Goal: Find specific page/section: Find specific page/section

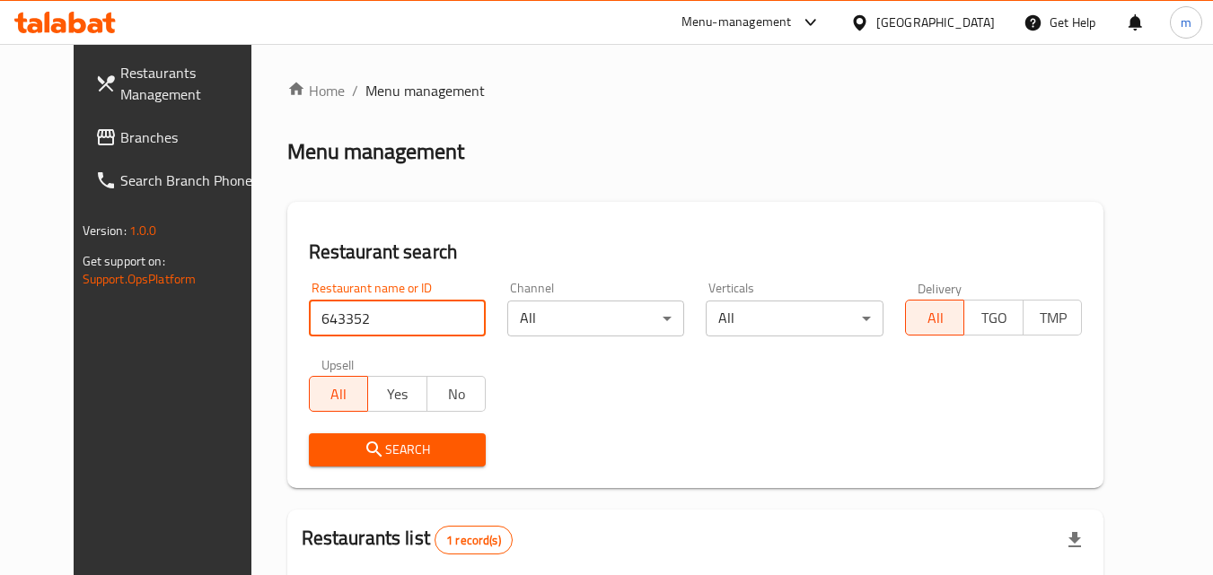
scroll to position [180, 0]
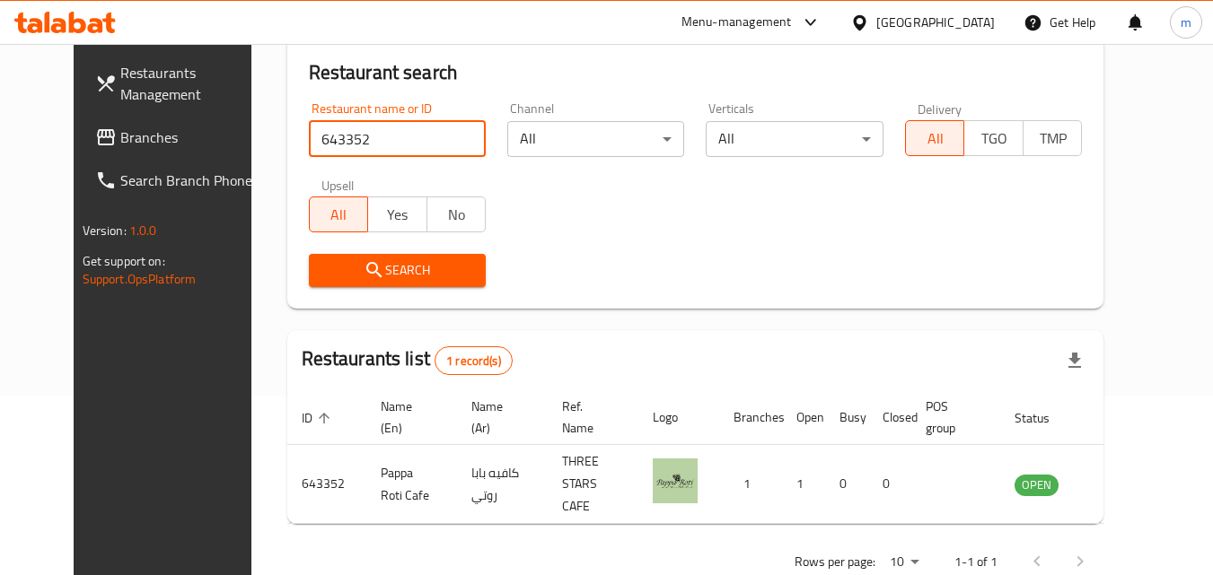
click at [451, 139] on input "643352" at bounding box center [397, 139] width 177 height 36
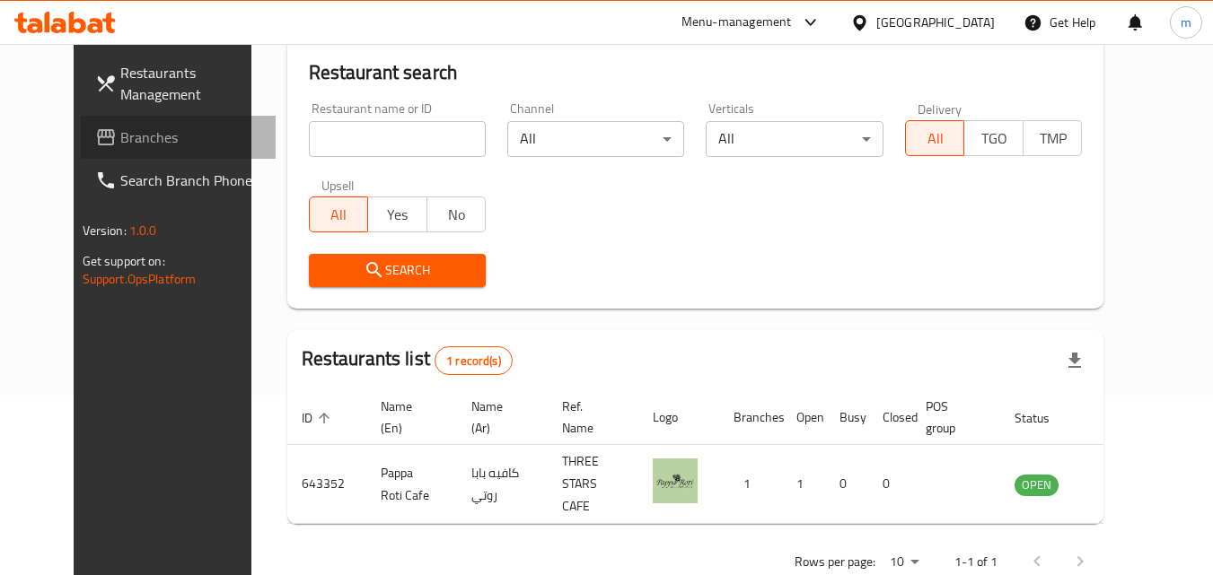
click at [122, 143] on span "Branches" at bounding box center [191, 138] width 142 height 22
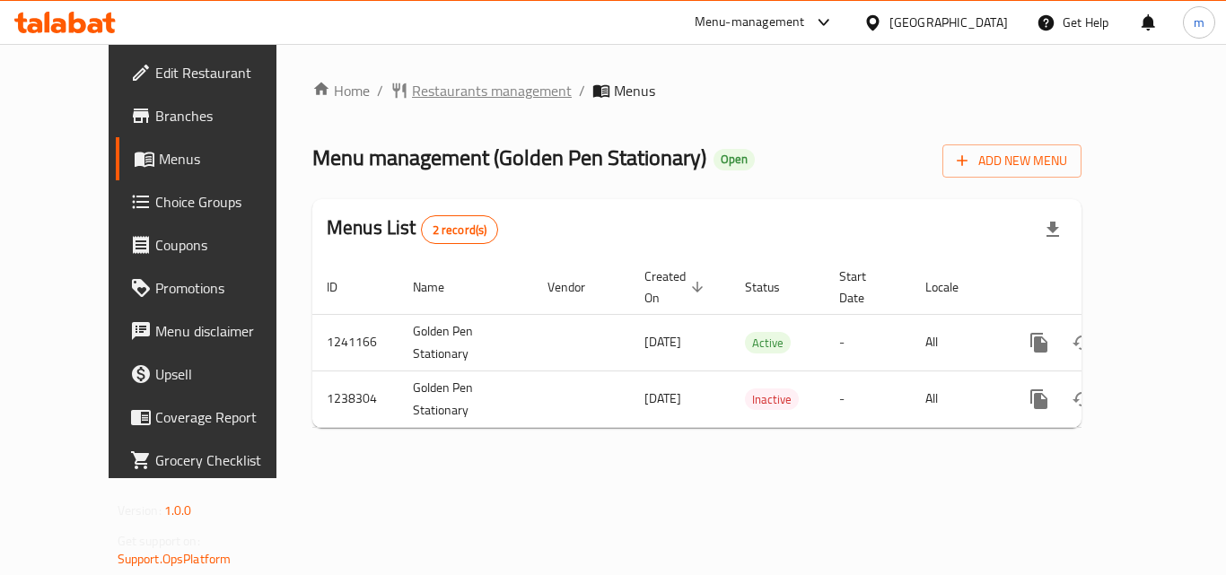
click at [412, 93] on span "Restaurants management" at bounding box center [492, 91] width 160 height 22
click at [438, 90] on span "Restaurants management" at bounding box center [492, 92] width 160 height 22
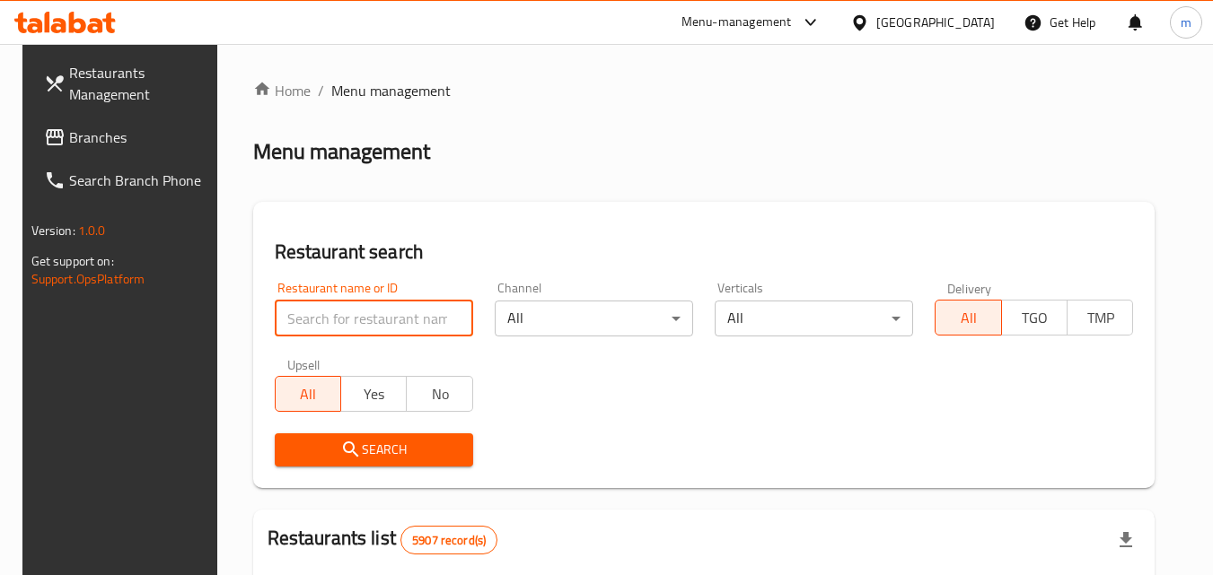
click at [396, 325] on input "search" at bounding box center [374, 319] width 198 height 36
paste input "679645"
type input "679645"
click button "Search" at bounding box center [374, 450] width 198 height 33
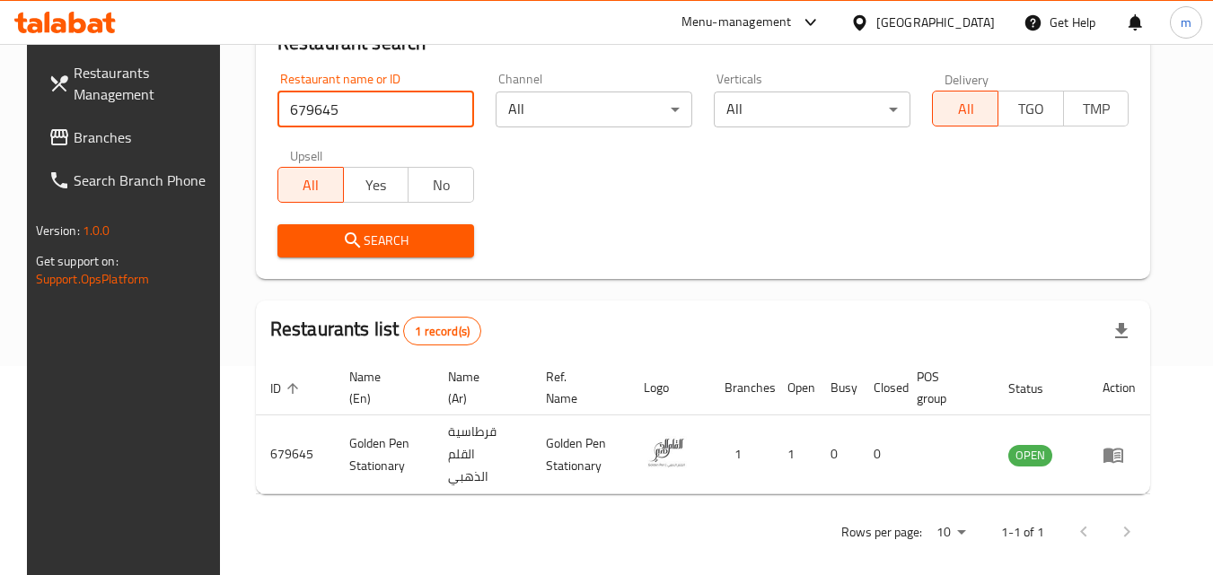
scroll to position [210, 0]
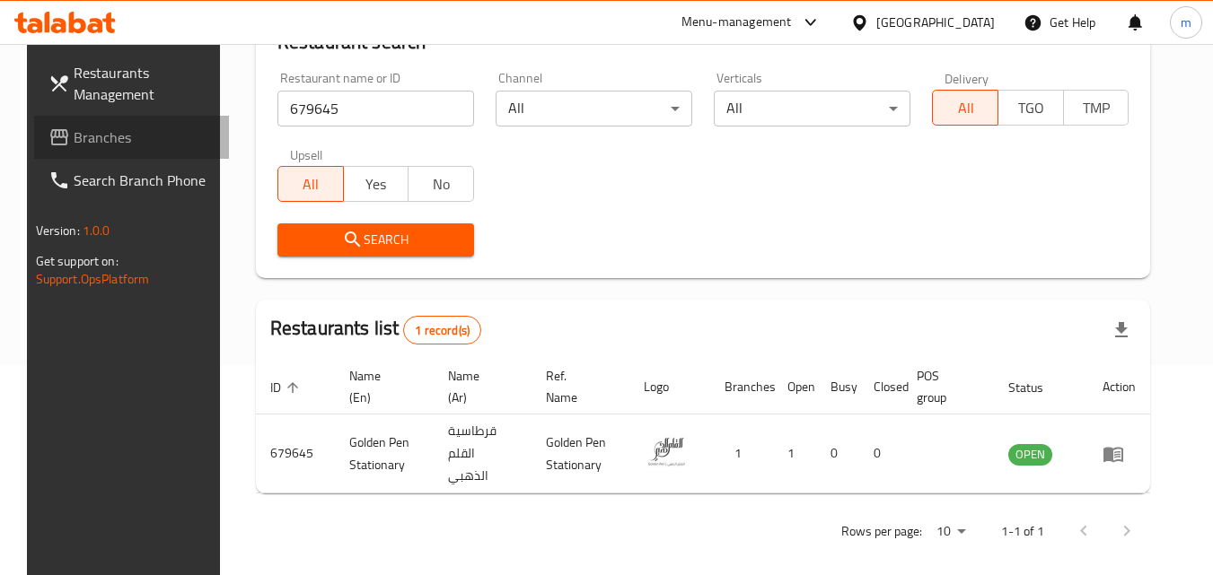
click at [95, 134] on span "Branches" at bounding box center [145, 138] width 142 height 22
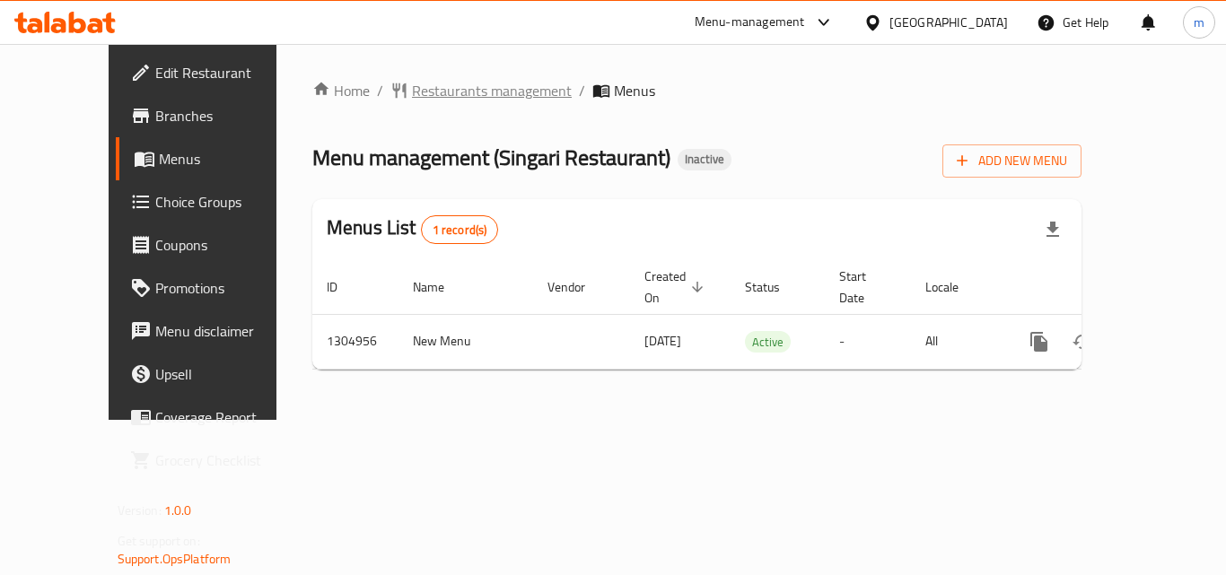
click at [480, 82] on span "Restaurants management" at bounding box center [492, 91] width 160 height 22
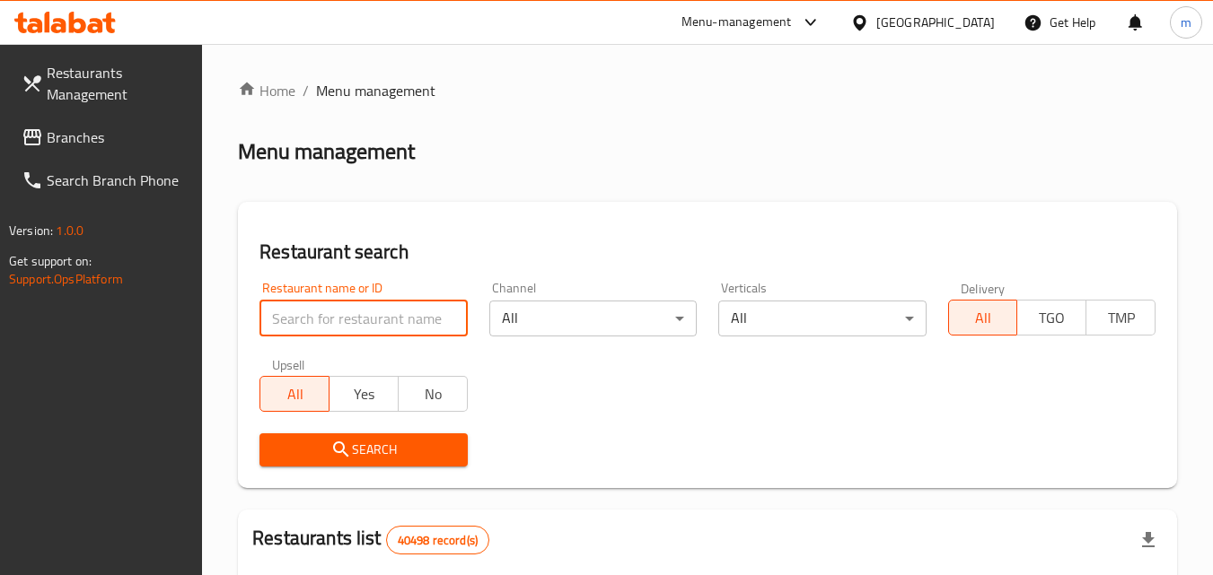
click at [415, 313] on input "search" at bounding box center [362, 319] width 207 height 36
paste input "703461"
type input "703461"
click button "Search" at bounding box center [362, 450] width 207 height 33
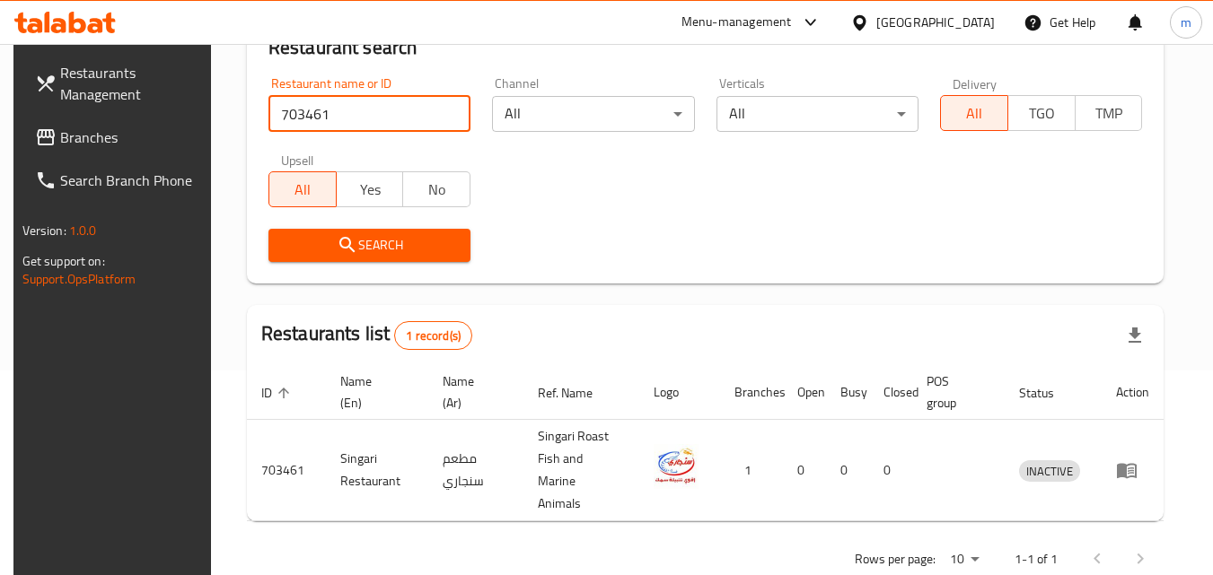
scroll to position [225, 0]
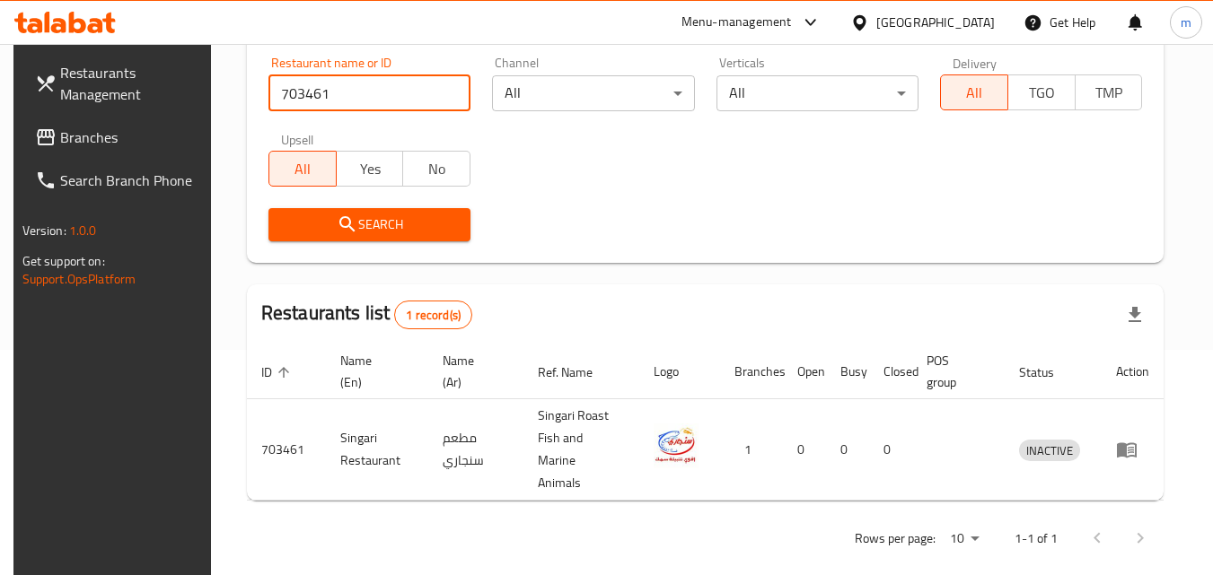
click at [447, 93] on input "703461" at bounding box center [369, 93] width 202 height 36
click at [126, 136] on span "Branches" at bounding box center [131, 138] width 142 height 22
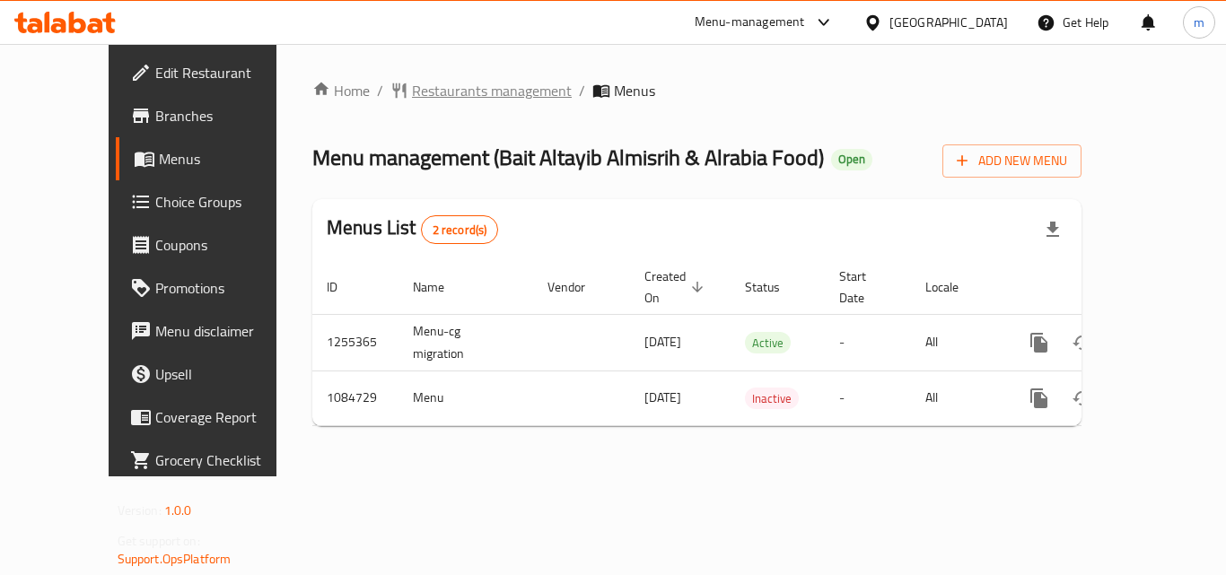
click at [441, 88] on span "Restaurants management" at bounding box center [492, 91] width 160 height 22
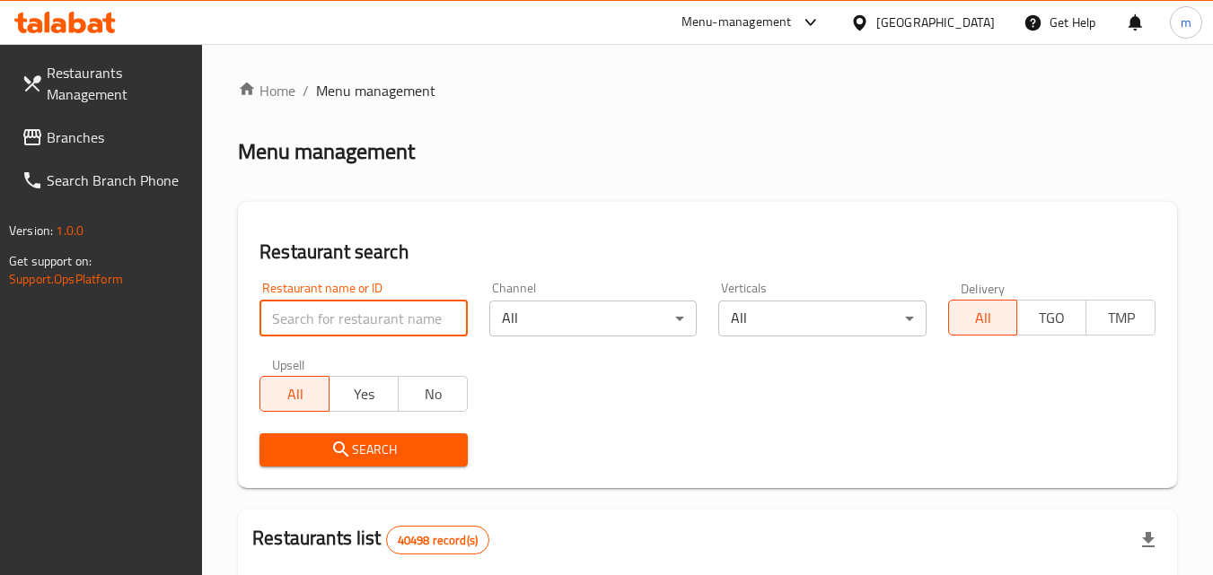
click at [399, 314] on input "search" at bounding box center [362, 319] width 207 height 36
paste input "664570"
type input "664570"
click button "Search" at bounding box center [362, 450] width 207 height 33
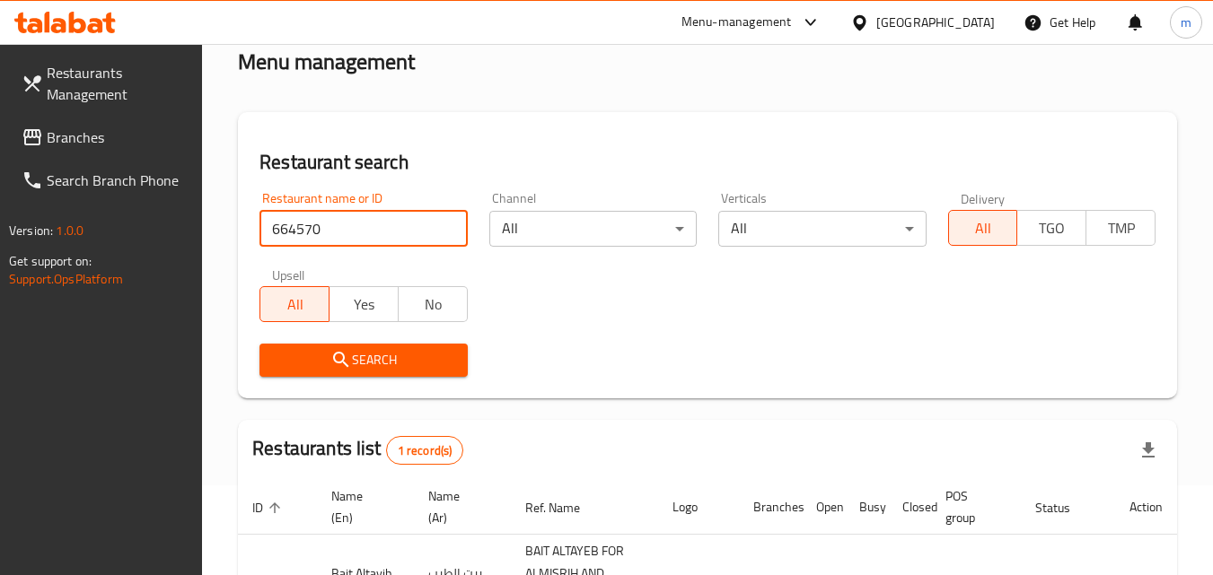
scroll to position [180, 0]
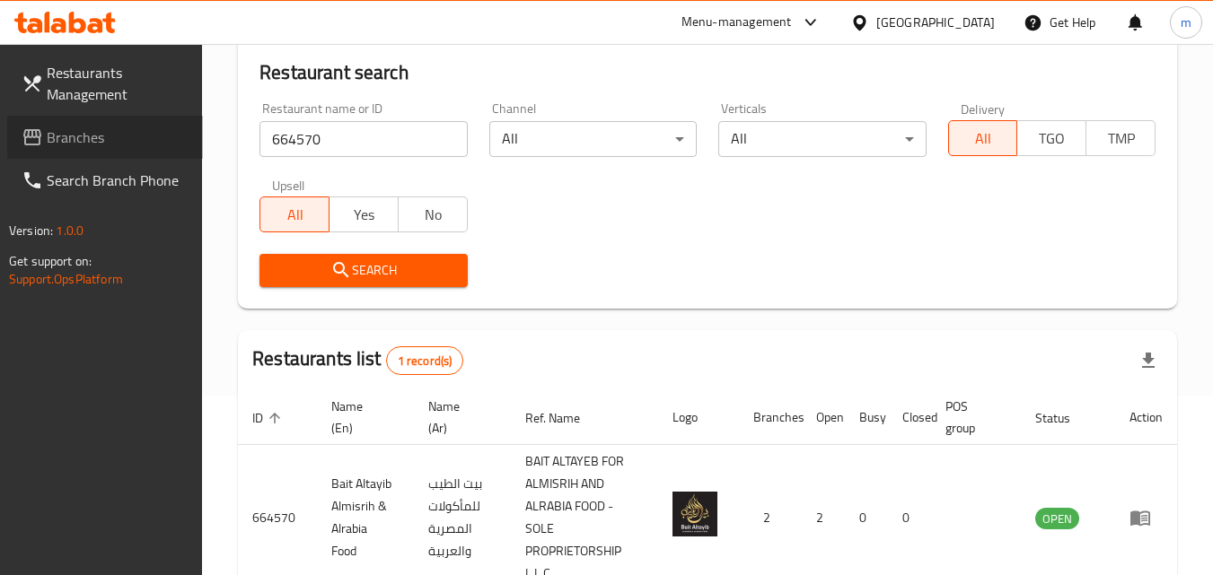
click at [103, 139] on span "Branches" at bounding box center [118, 138] width 142 height 22
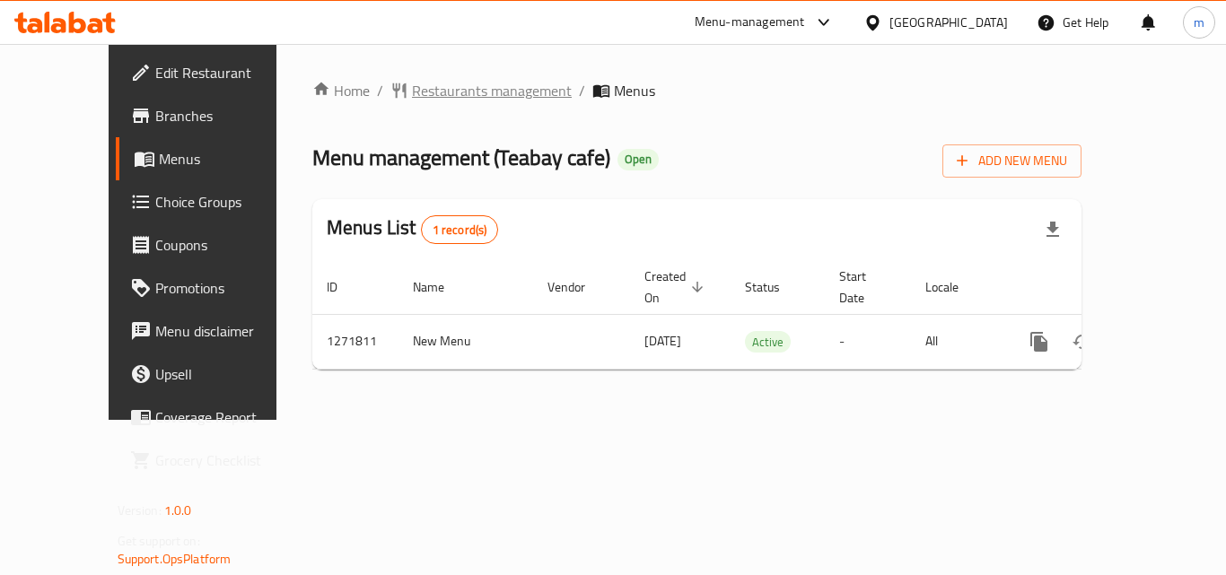
click at [430, 86] on span "Restaurants management" at bounding box center [492, 91] width 160 height 22
click at [443, 94] on span "Restaurants management" at bounding box center [492, 92] width 160 height 22
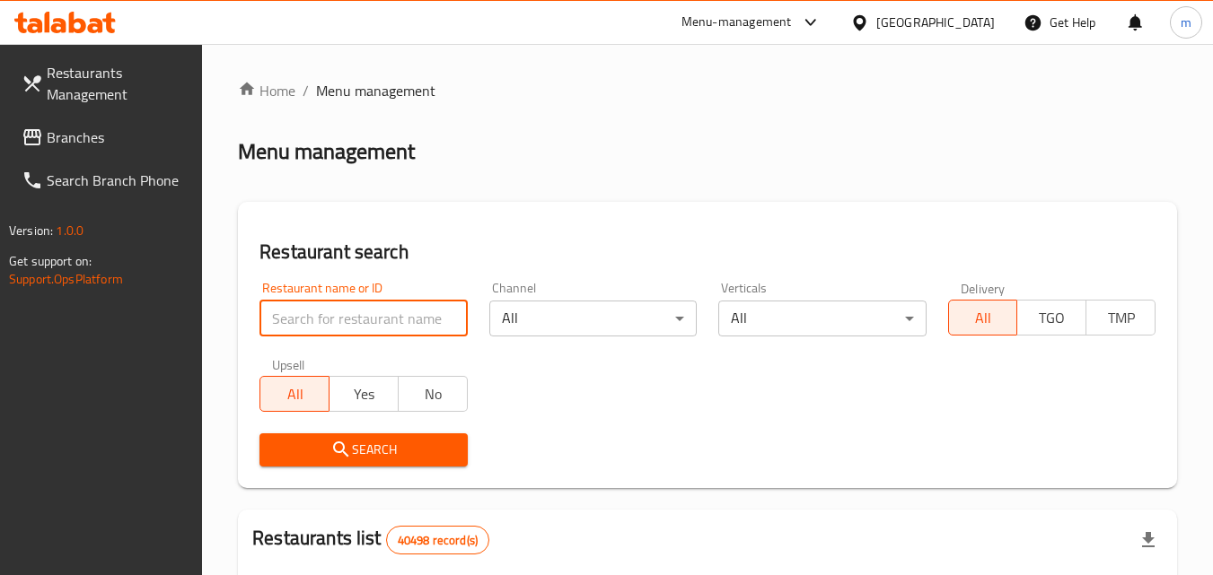
click at [340, 313] on input "search" at bounding box center [362, 319] width 207 height 36
paste input "689863"
type input "689863"
click button "Search" at bounding box center [362, 450] width 207 height 33
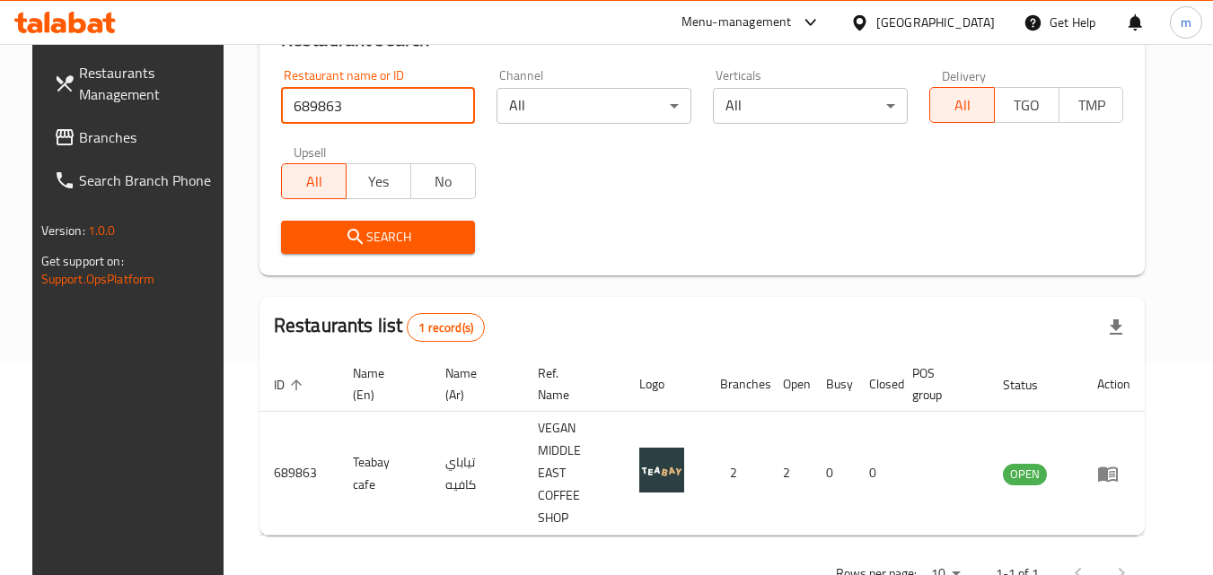
scroll to position [225, 0]
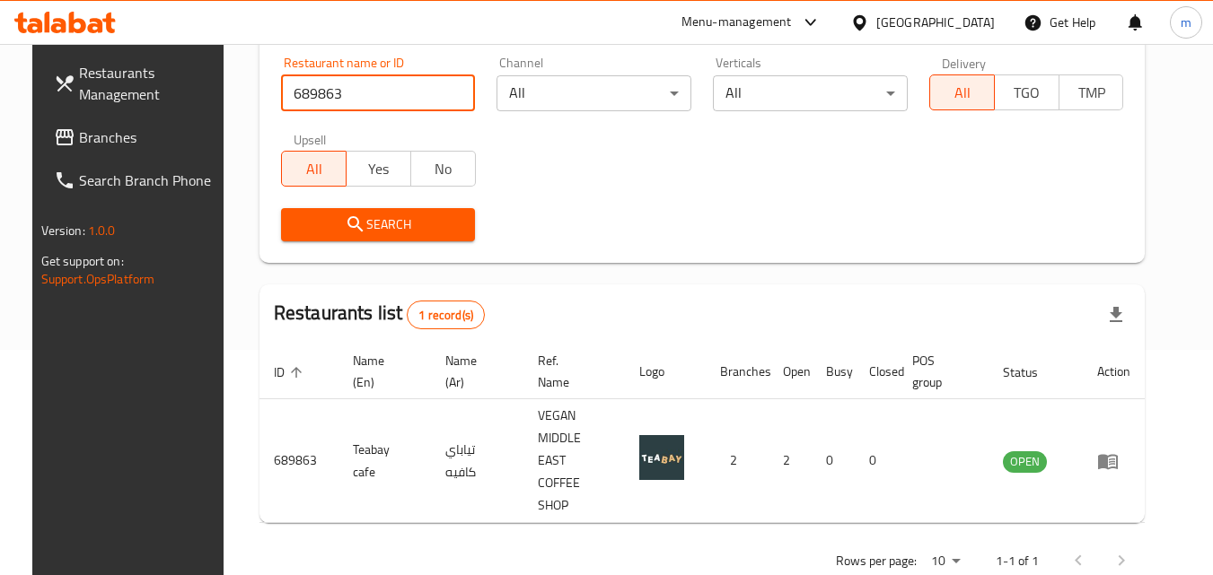
click at [450, 104] on input "689863" at bounding box center [378, 93] width 195 height 36
click at [451, 96] on input "689863" at bounding box center [378, 93] width 195 height 36
click at [89, 132] on span "Branches" at bounding box center [150, 138] width 142 height 22
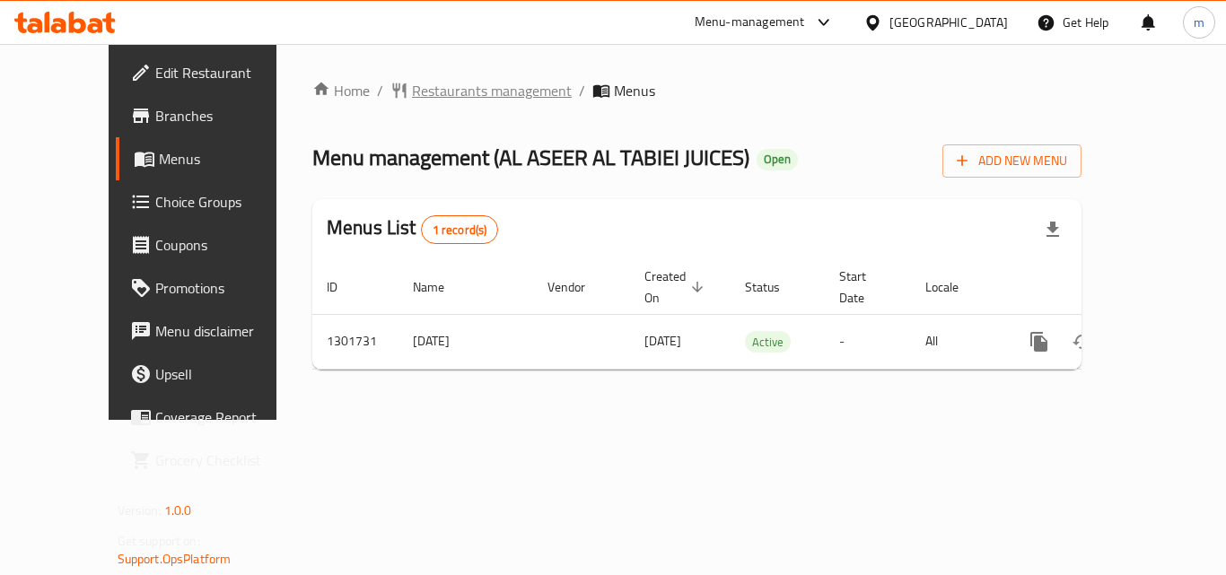
click at [450, 88] on span "Restaurants management" at bounding box center [492, 91] width 160 height 22
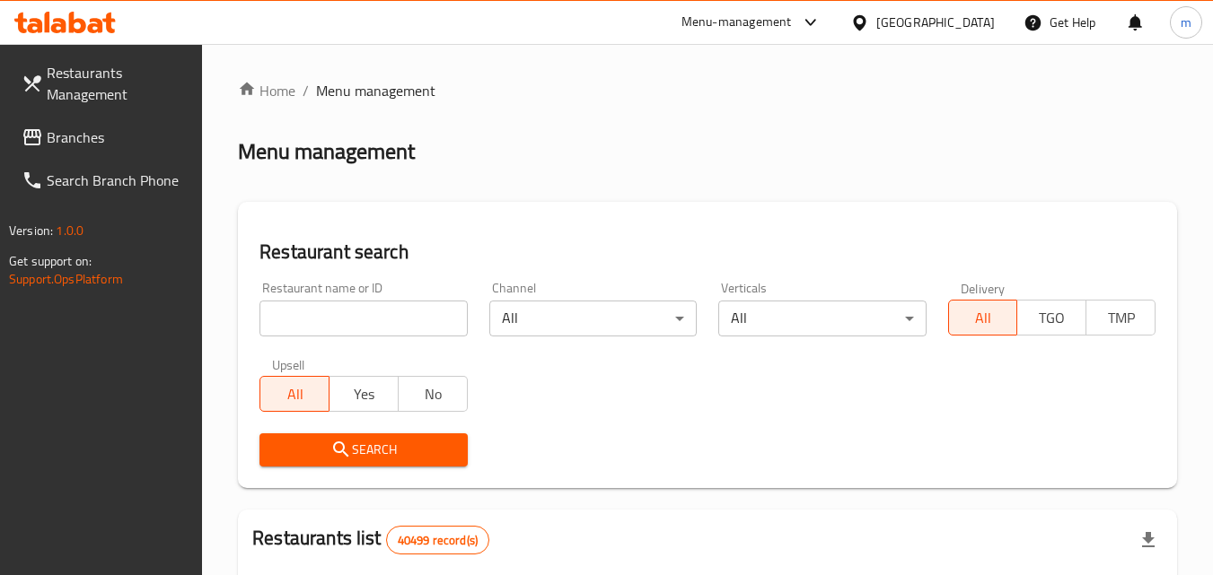
click at [377, 337] on div "Restaurant name or ID Restaurant name or ID" at bounding box center [363, 309] width 229 height 76
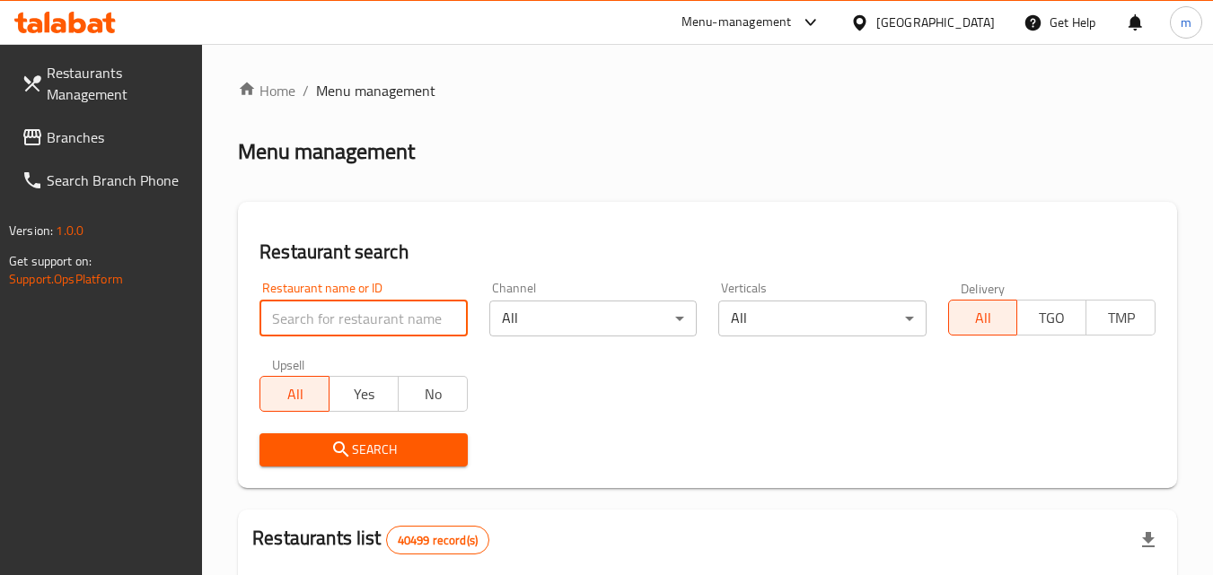
click at [379, 315] on input "search" at bounding box center [362, 319] width 207 height 36
paste input "702135"
type input "702135"
click button "Search" at bounding box center [362, 450] width 207 height 33
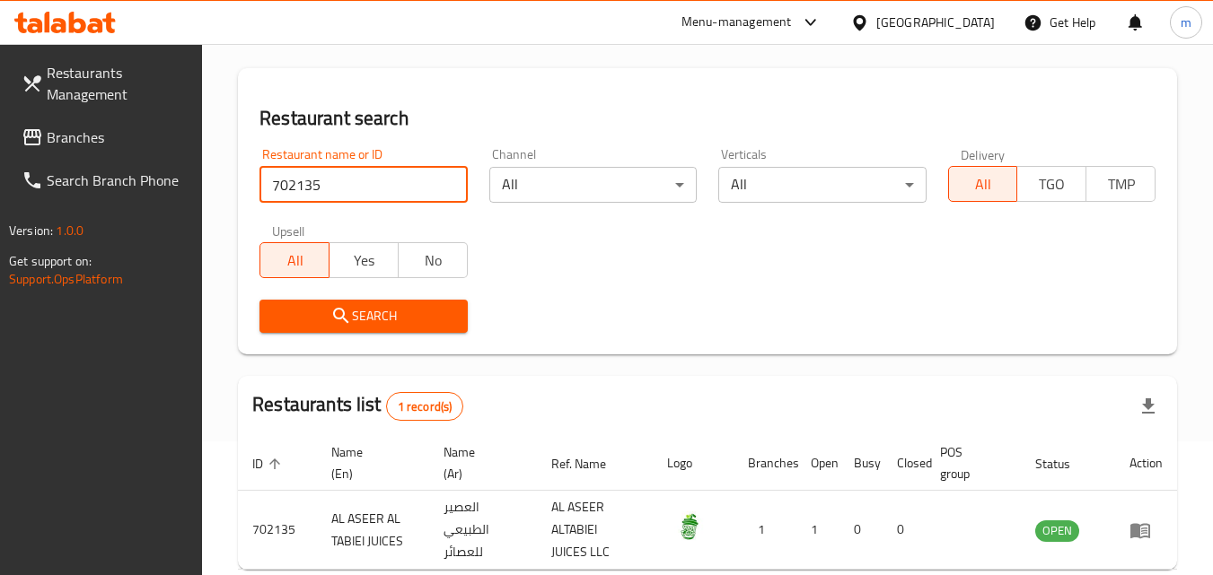
scroll to position [180, 0]
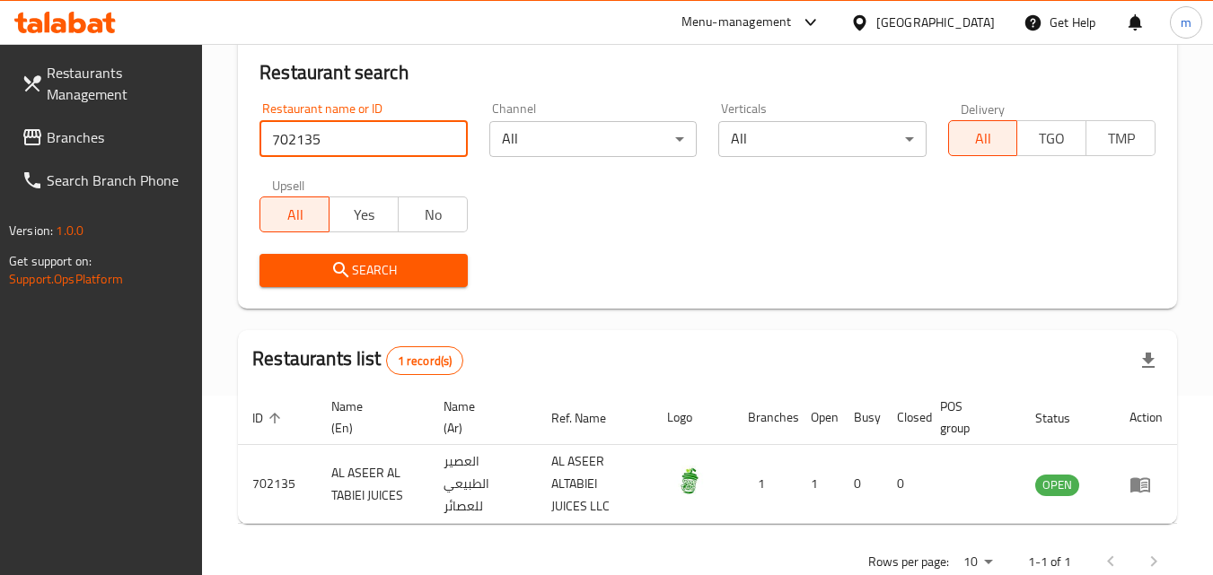
click at [452, 145] on input "702135" at bounding box center [362, 139] width 207 height 36
click at [443, 136] on input "702135" at bounding box center [362, 139] width 207 height 36
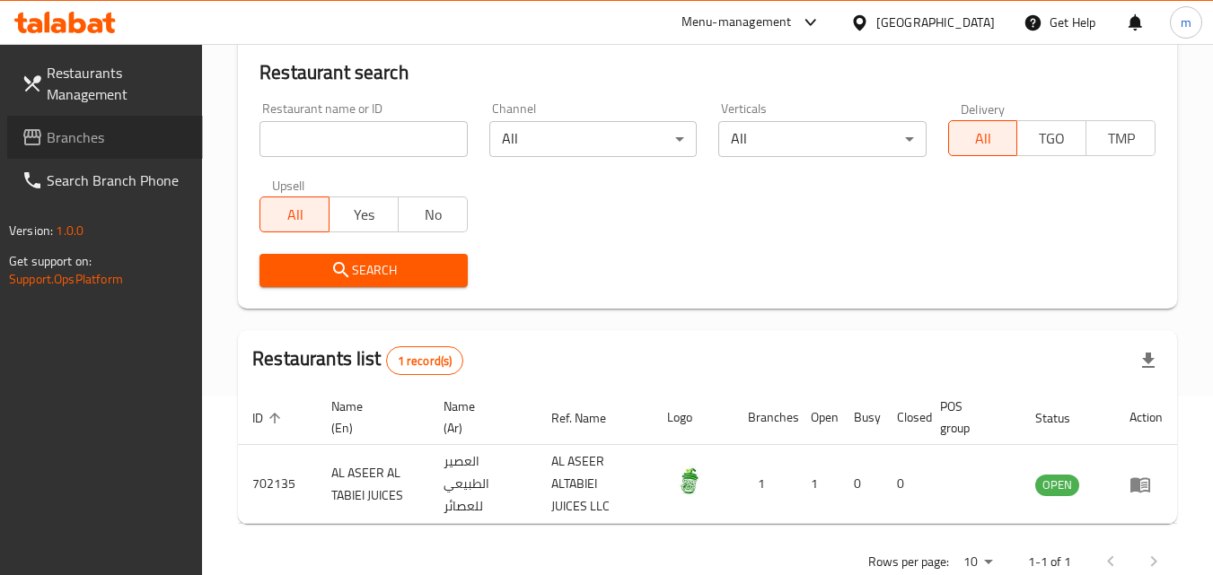
click at [122, 118] on link "Branches" at bounding box center [105, 137] width 196 height 43
